Goal: Task Accomplishment & Management: Use online tool/utility

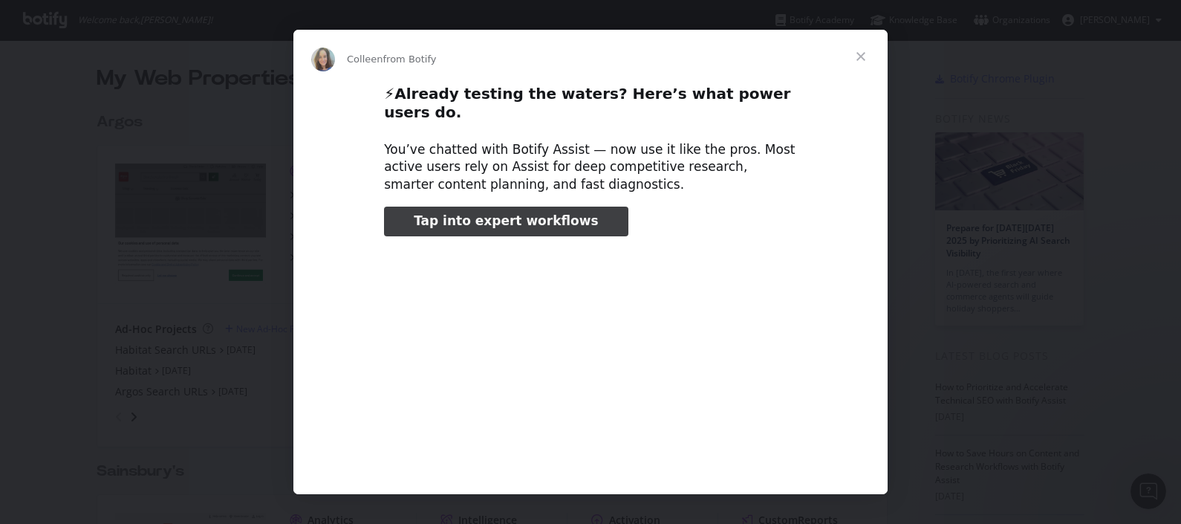
scroll to position [509, 1152]
click at [856, 58] on span "Close" at bounding box center [860, 56] width 53 height 53
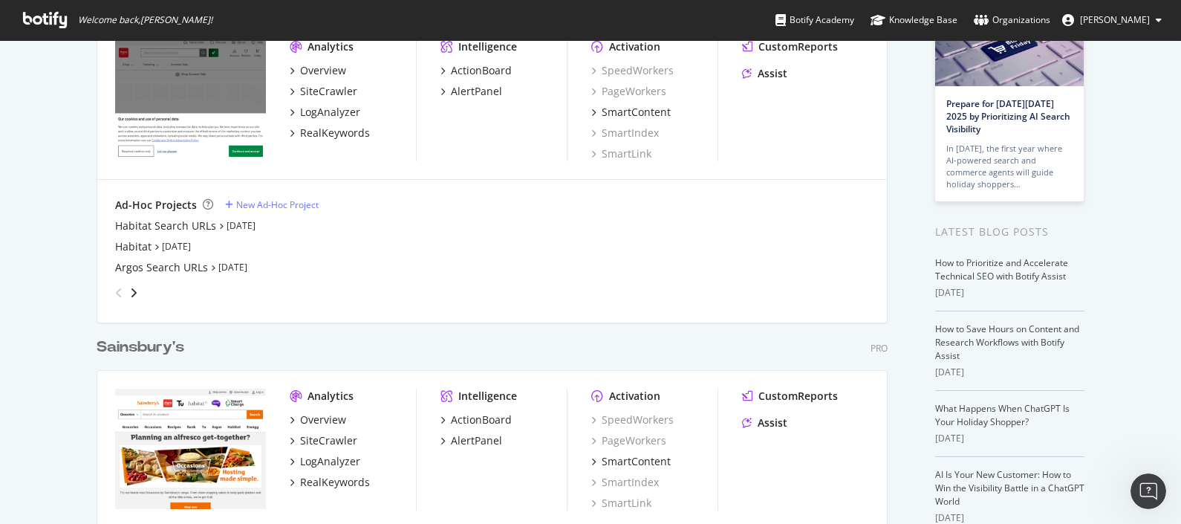
scroll to position [138, 0]
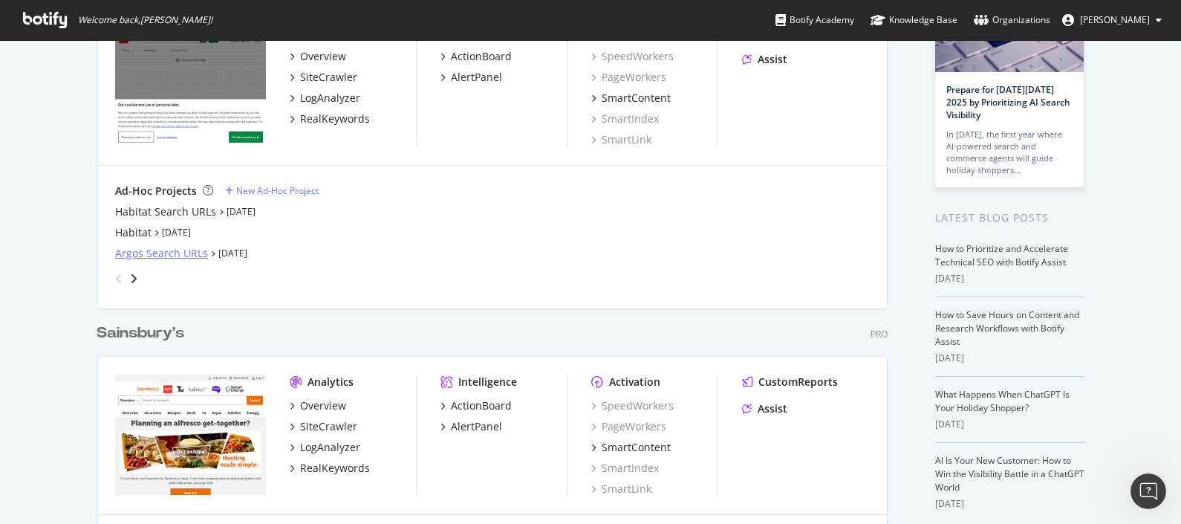
click at [183, 253] on div "Argos Search URLs" at bounding box center [161, 253] width 93 height 15
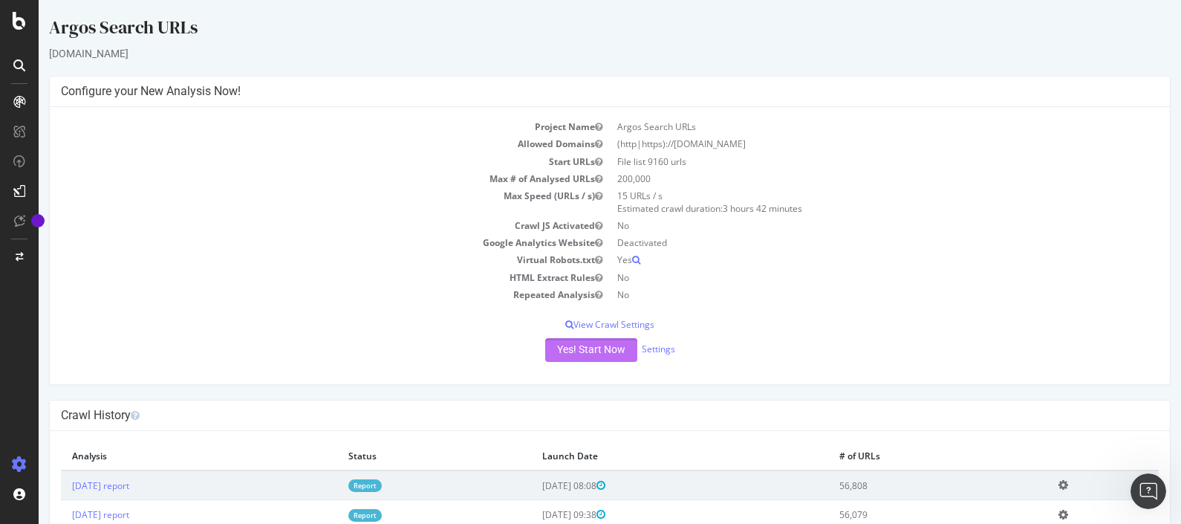
click at [576, 349] on button "Yes! Start Now" at bounding box center [591, 350] width 92 height 24
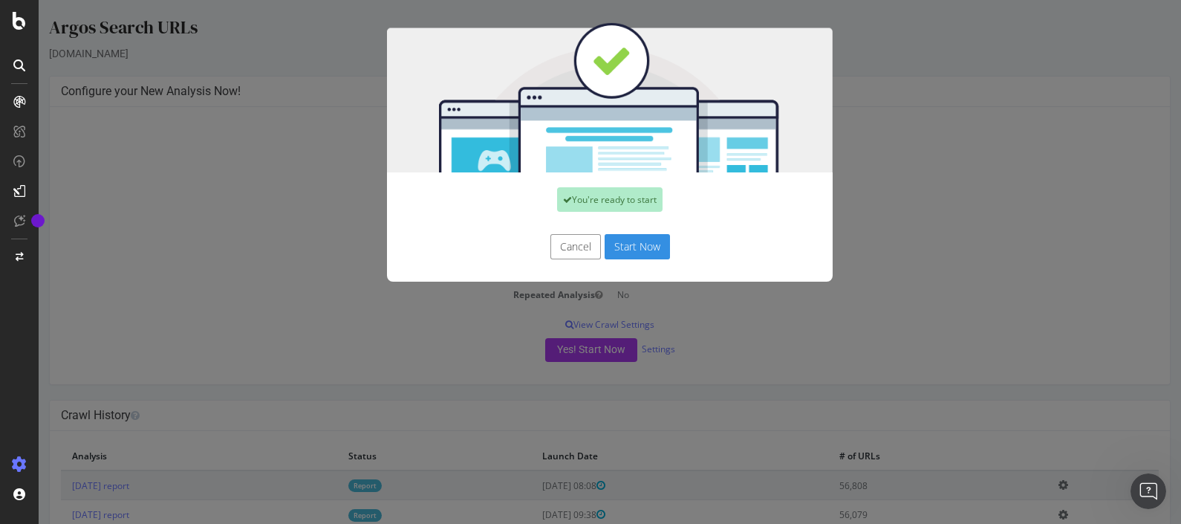
click at [631, 247] on button "Start Now" at bounding box center [637, 246] width 65 height 25
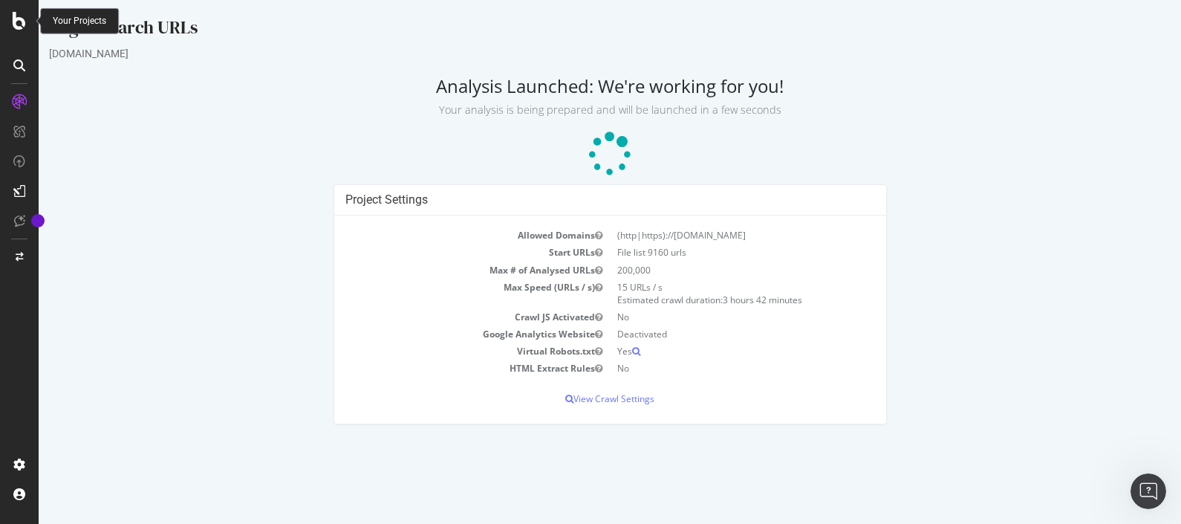
click at [25, 19] on icon at bounding box center [19, 21] width 13 height 18
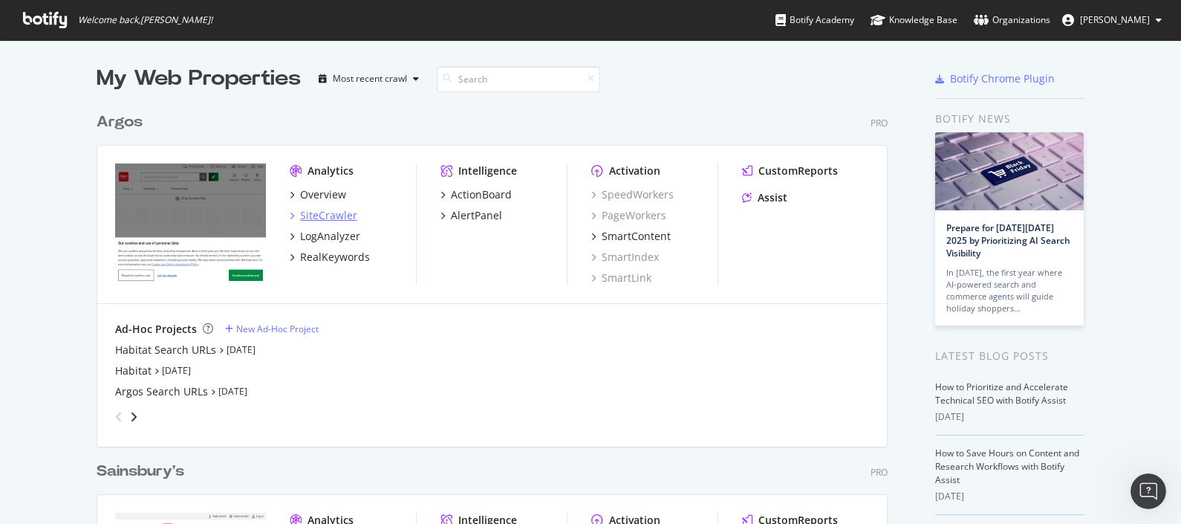
click at [328, 215] on div "SiteCrawler" at bounding box center [328, 215] width 57 height 15
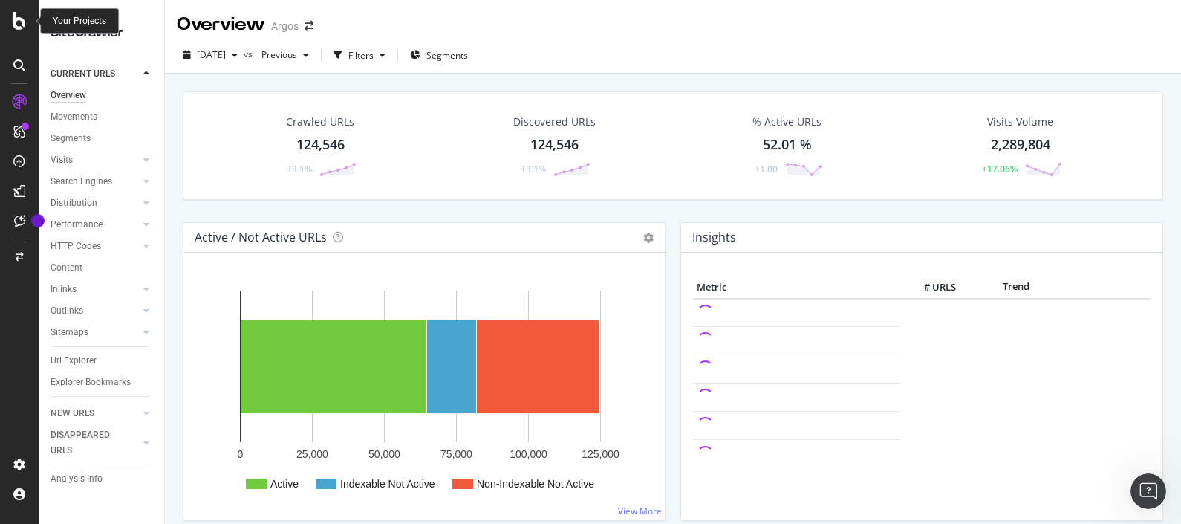
click at [19, 14] on icon at bounding box center [19, 21] width 13 height 18
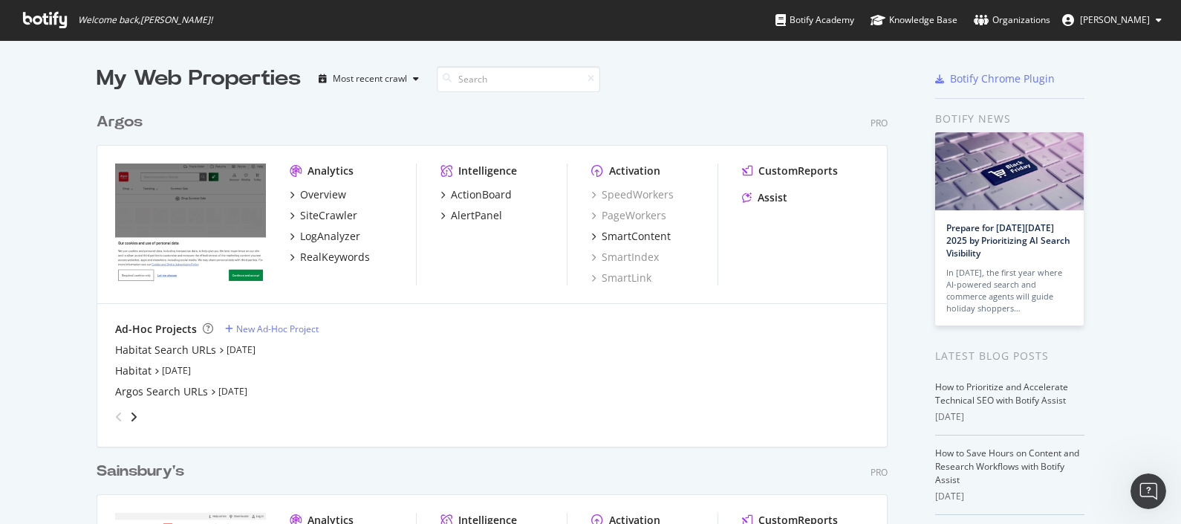
scroll to position [509, 1152]
